Goal: Ask a question

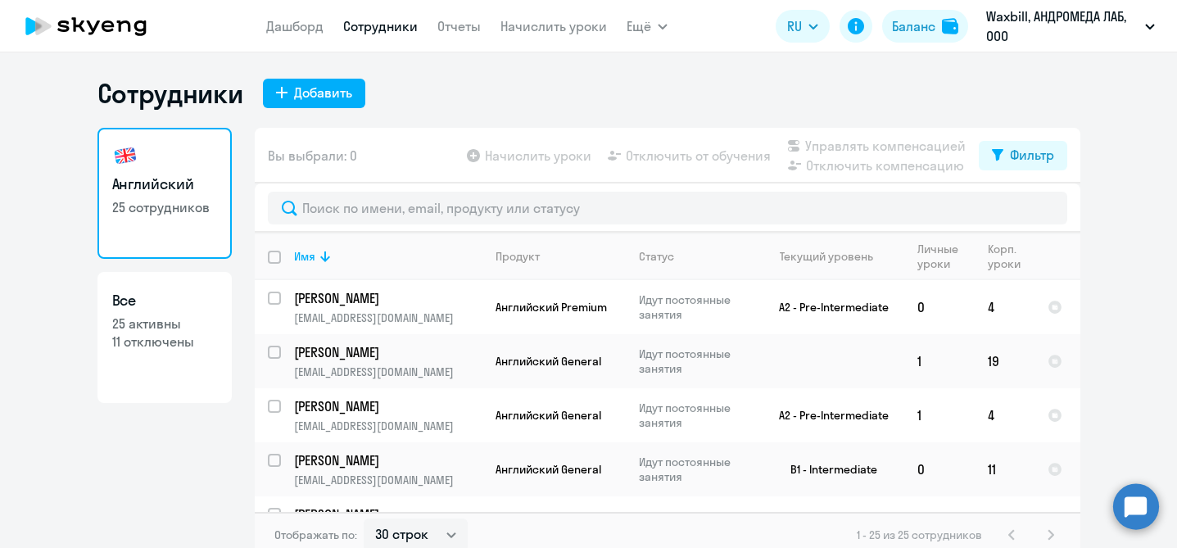
select select "30"
click at [366, 30] on link "Сотрудники" at bounding box center [380, 26] width 75 height 16
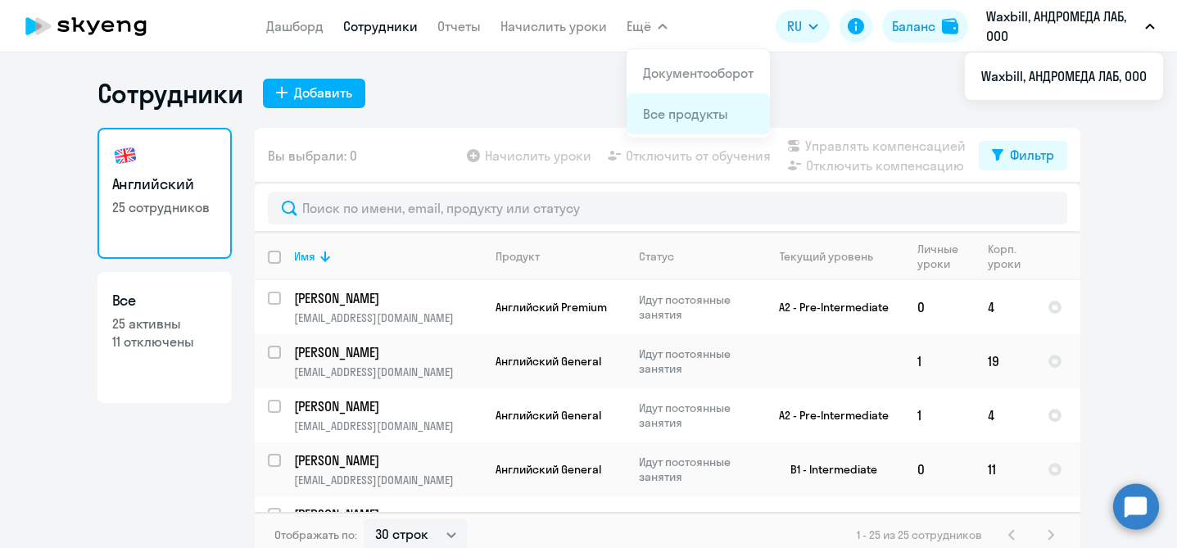
click at [675, 115] on link "Все продукты" at bounding box center [685, 114] width 85 height 16
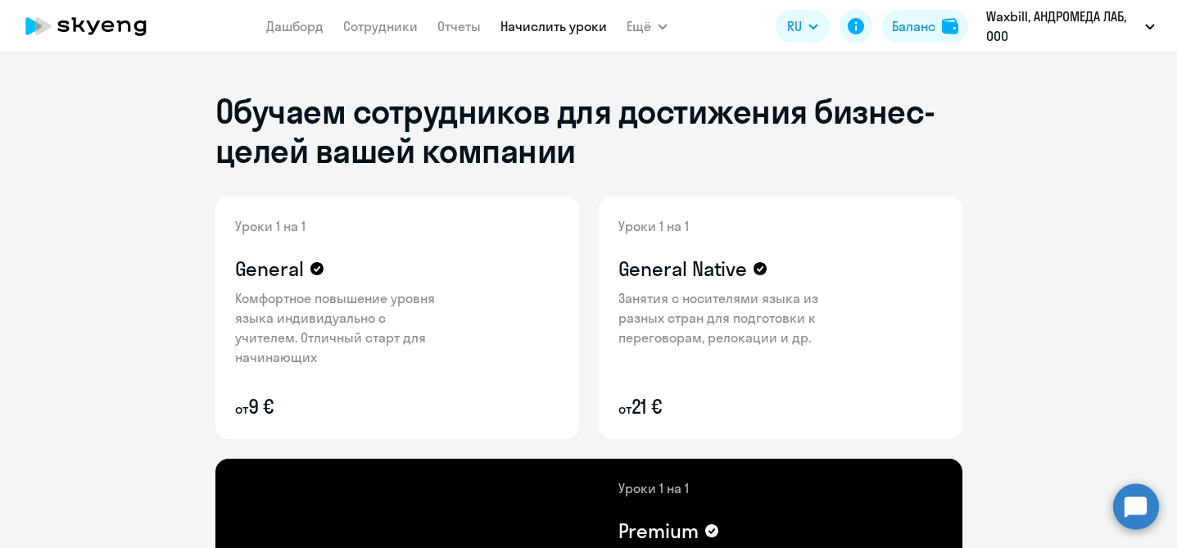
click at [560, 25] on link "Начислить уроки" at bounding box center [553, 26] width 106 height 16
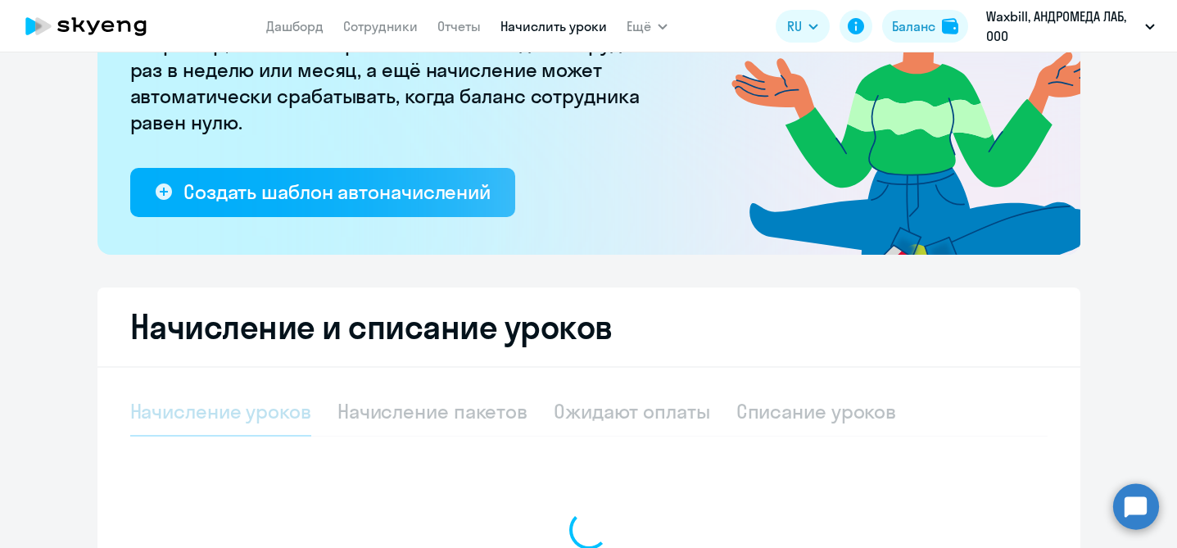
select select "10"
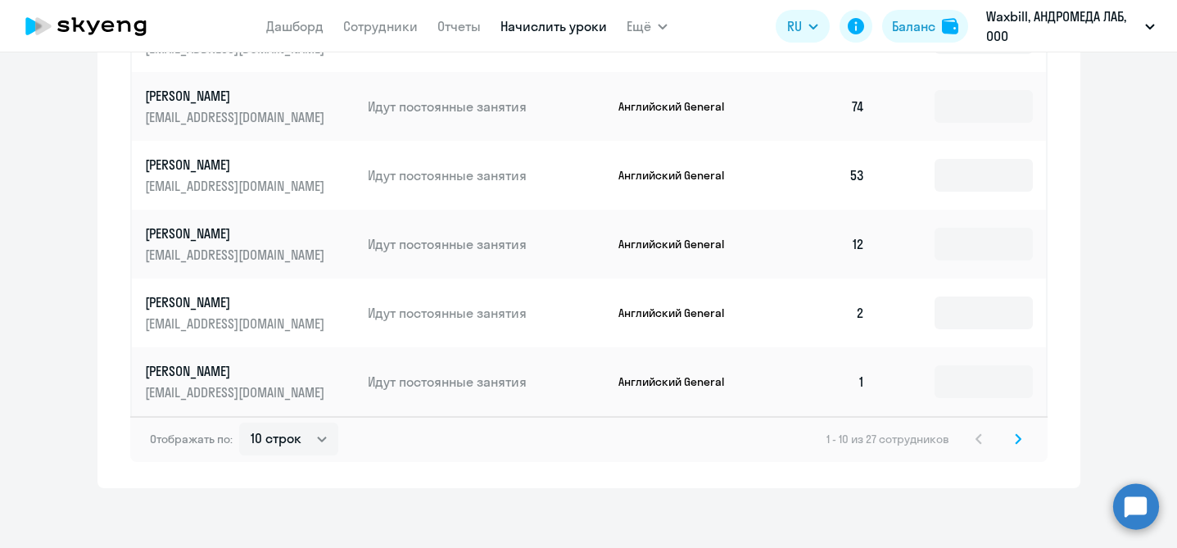
scroll to position [1115, 0]
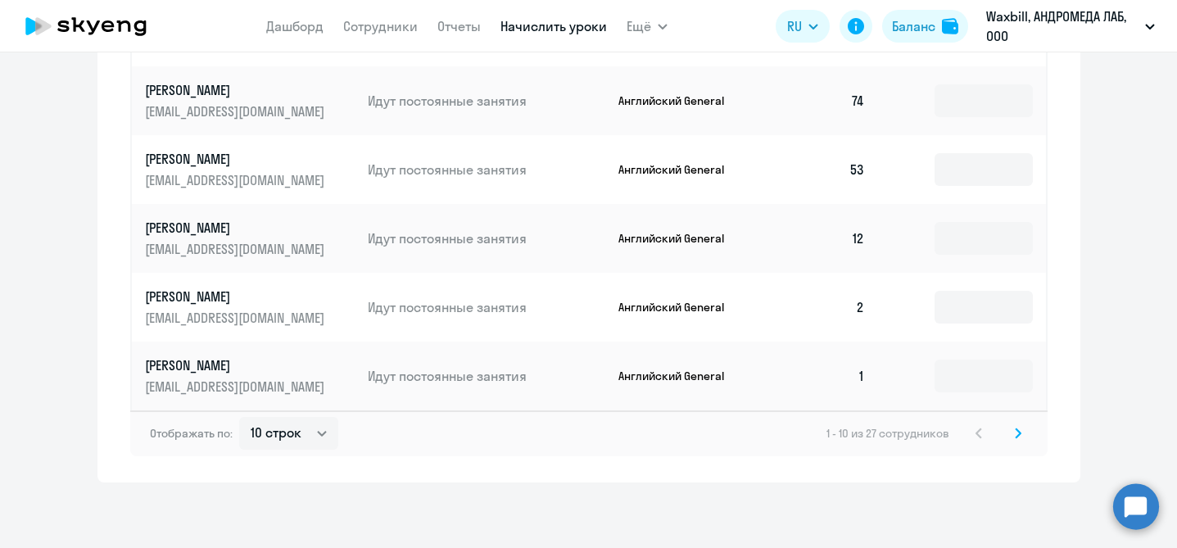
click at [1016, 436] on icon at bounding box center [1018, 433] width 7 height 11
click at [1021, 435] on icon at bounding box center [1018, 433] width 7 height 11
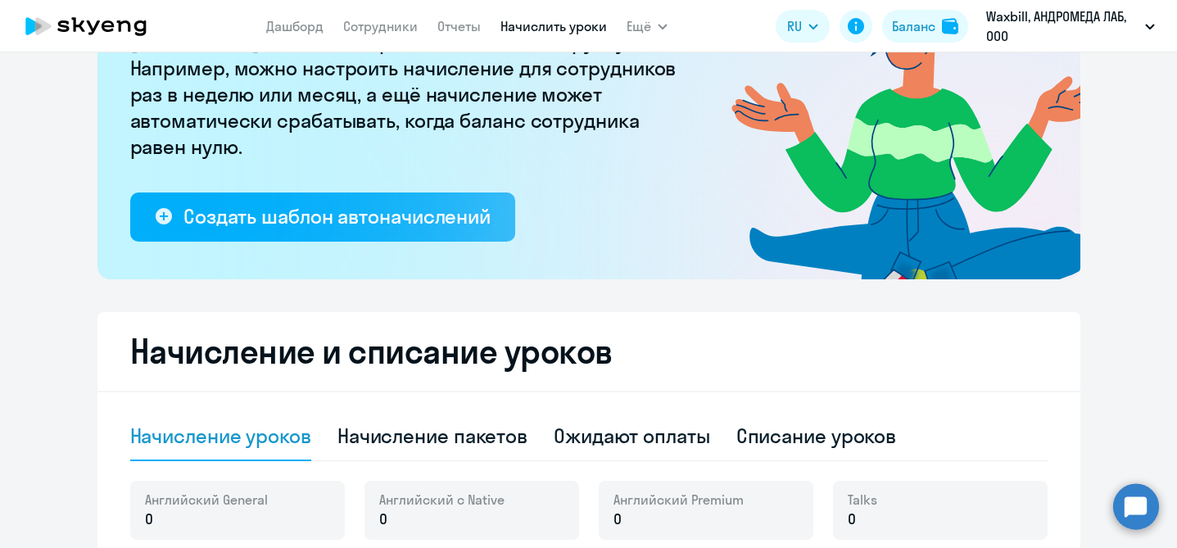
scroll to position [0, 0]
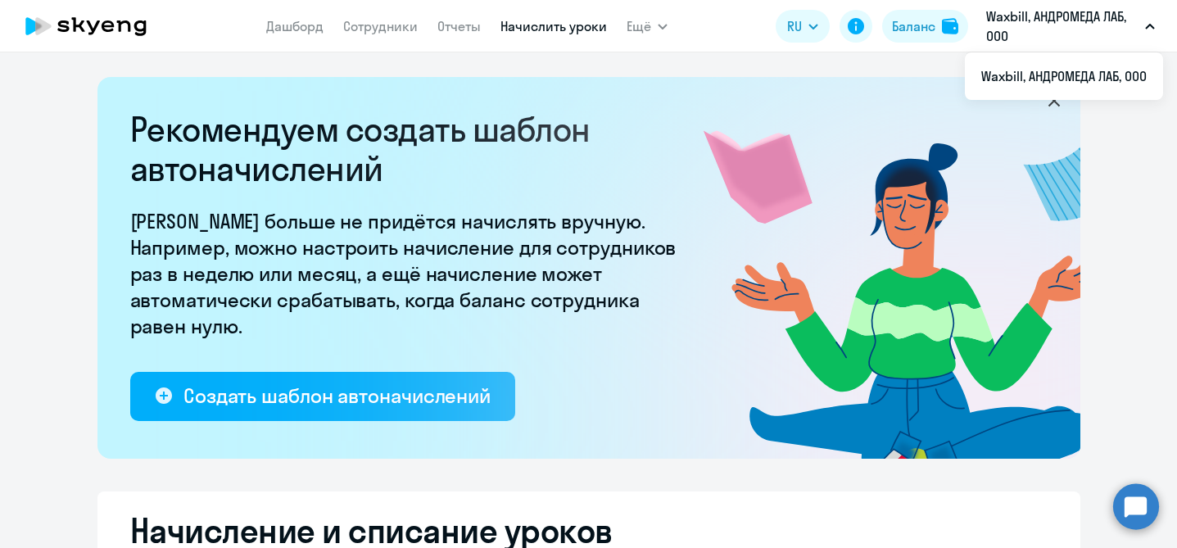
click at [1151, 22] on button "Waxbill, АНДРОМЕДА ЛАБ, ООО" at bounding box center [1070, 26] width 185 height 39
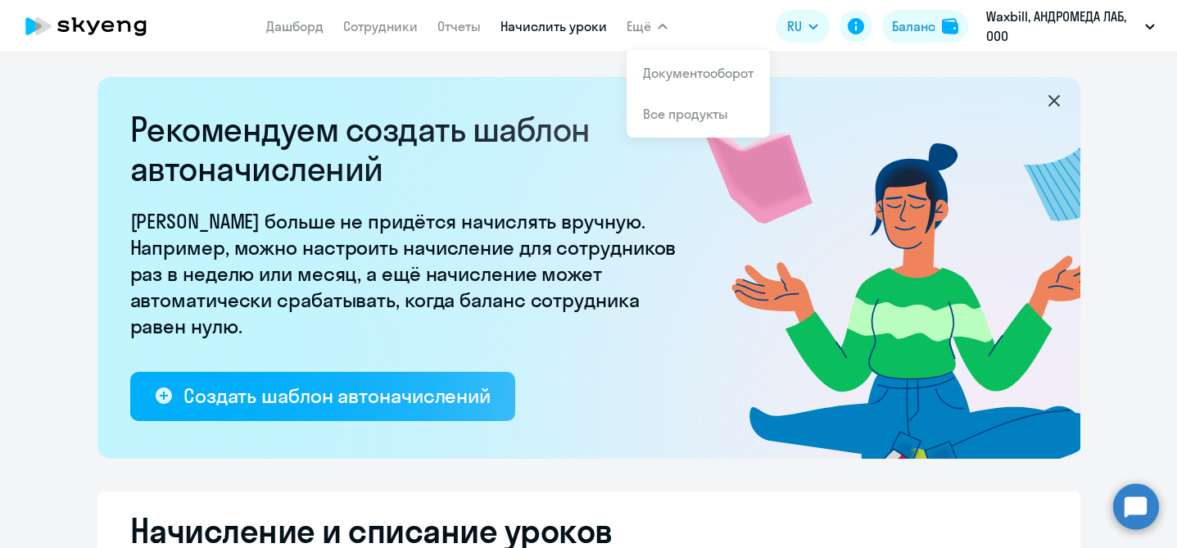
click at [86, 28] on icon at bounding box center [86, 26] width 144 height 41
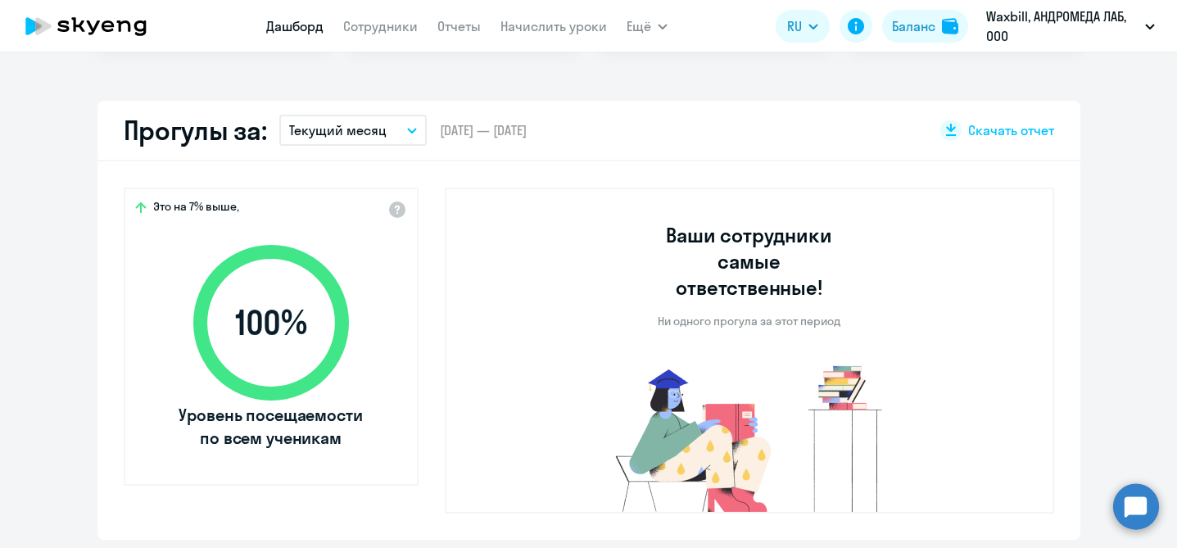
select select "30"
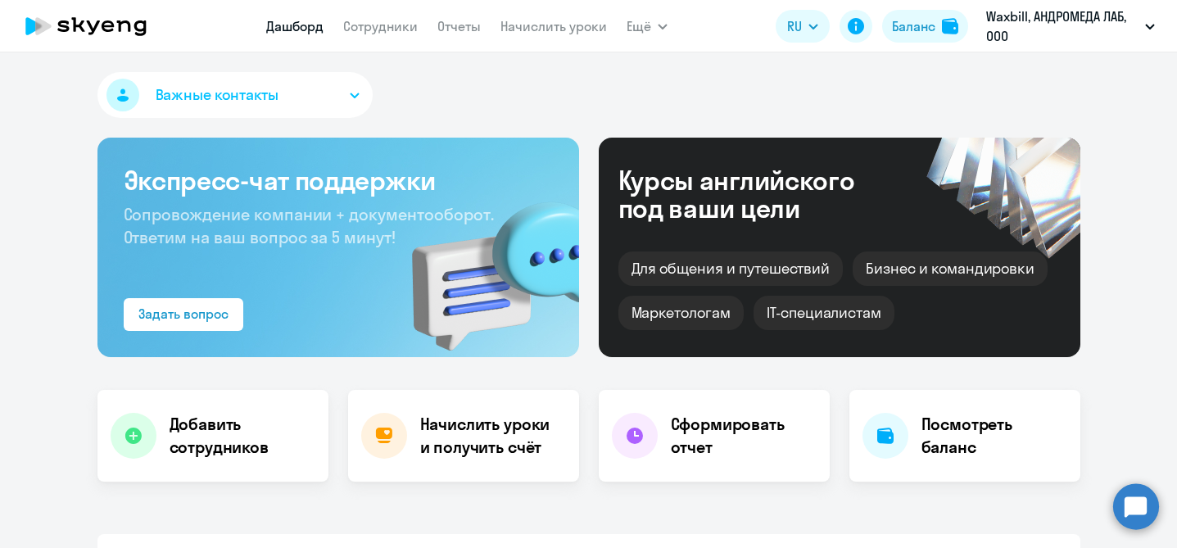
click at [1145, 509] on circle at bounding box center [1136, 506] width 46 height 46
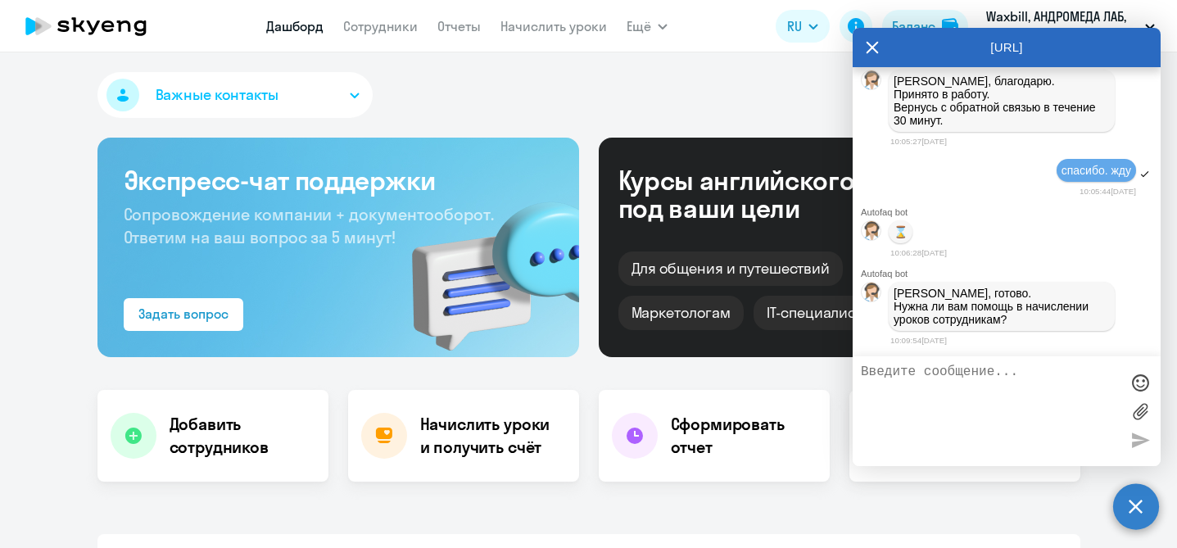
scroll to position [16366, 0]
click at [921, 414] on textarea at bounding box center [990, 410] width 259 height 93
click at [1121, 135] on div "[PERSON_NAME], благодарю. Принято в работу. Вернусь с обратной связью в течение…" at bounding box center [1007, 100] width 308 height 69
click at [1096, 127] on p "[PERSON_NAME], благодарю. Принято в работу. Вернусь с обратной связью в течение…" at bounding box center [1002, 101] width 216 height 52
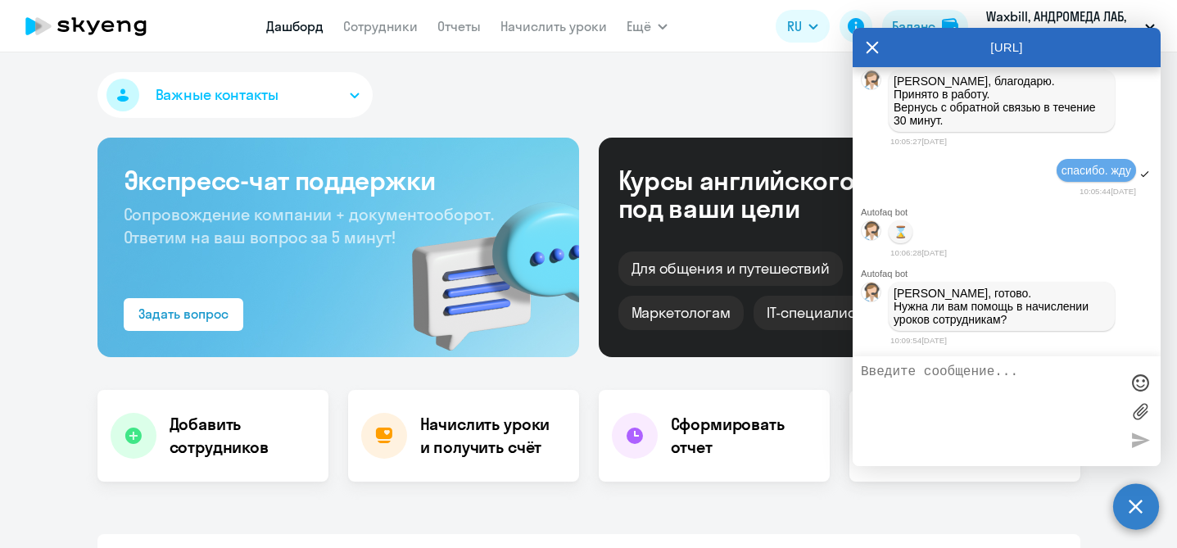
click at [924, 409] on textarea at bounding box center [990, 410] width 259 height 93
click at [343, 95] on button "Важные контакты" at bounding box center [234, 95] width 275 height 46
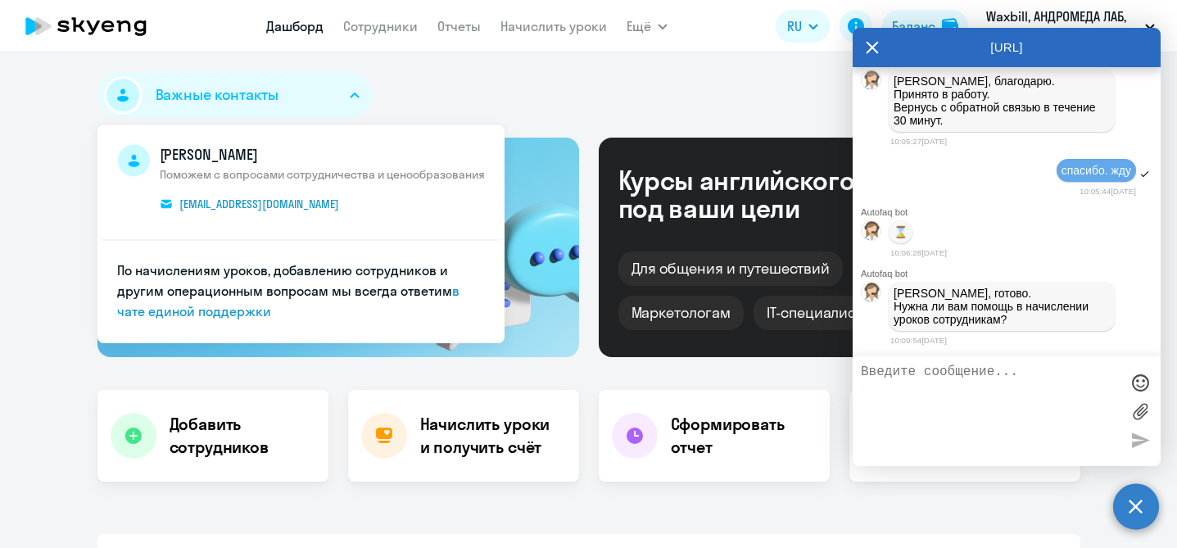
click at [468, 85] on div "Важные контакты [PERSON_NAME] с вопросами сотрудничества и ценообразования [EMA…" at bounding box center [588, 98] width 983 height 52
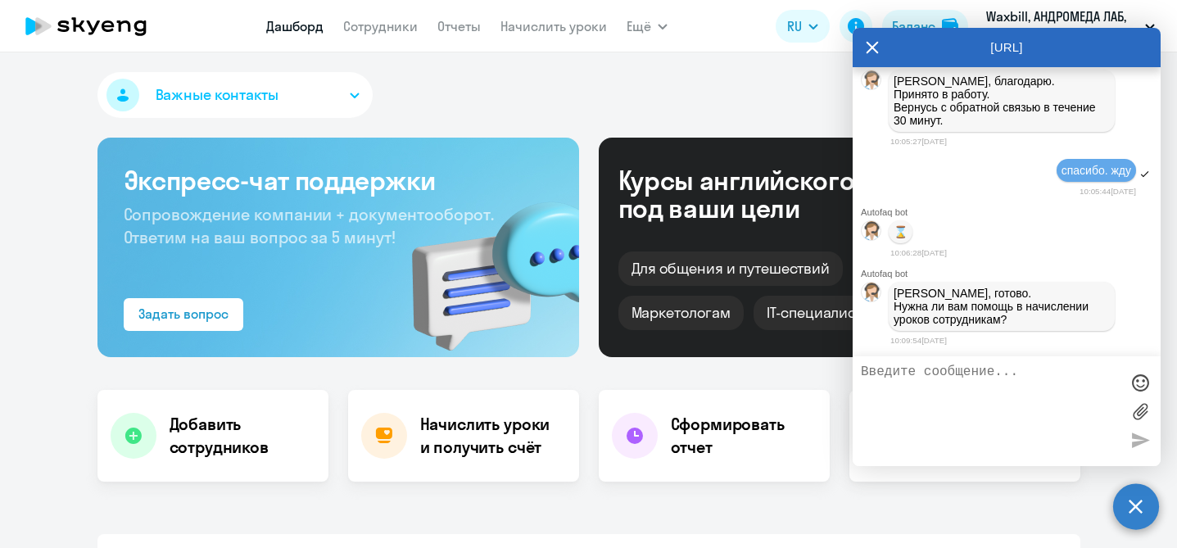
click at [912, 402] on textarea at bounding box center [990, 410] width 259 height 93
type textarea "r"
type textarea "к"
type textarea "подскажите, уроки уже начислены?"
